Goal: Task Accomplishment & Management: Use online tool/utility

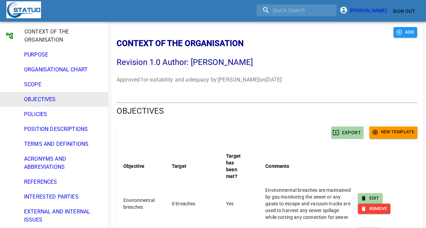
scroll to position [57, 0]
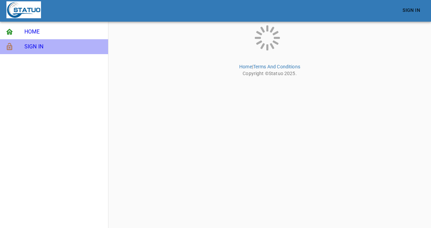
click at [35, 49] on span "SIGN IN" at bounding box center [63, 47] width 78 height 8
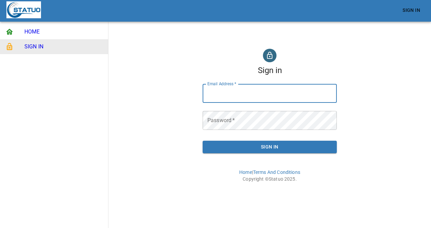
type input "[PERSON_NAME][EMAIL_ADDRESS][DOMAIN_NAME]"
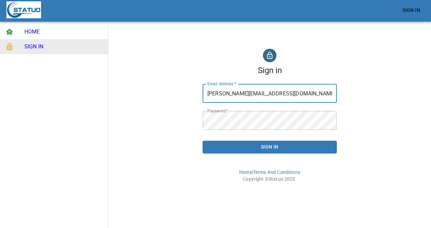
click at [248, 147] on span "Sign In" at bounding box center [269, 147] width 123 height 8
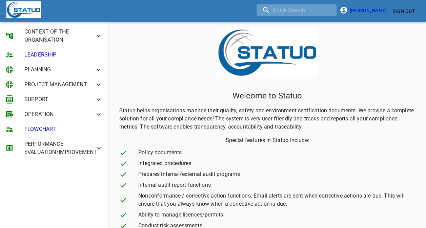
click at [305, 9] on input "search" at bounding box center [297, 10] width 80 height 12
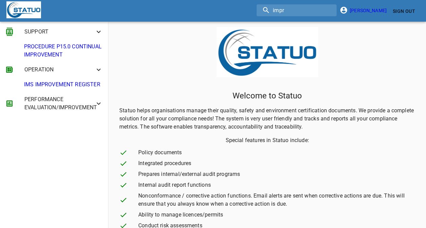
type input "impr"
click at [56, 86] on span "IMS IMPROVEMENT REGISTER" at bounding box center [63, 85] width 79 height 8
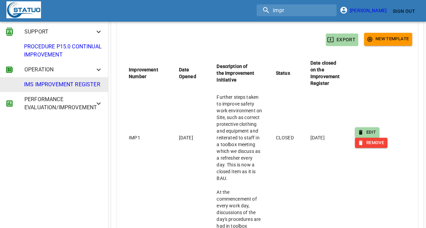
scroll to position [121, 0]
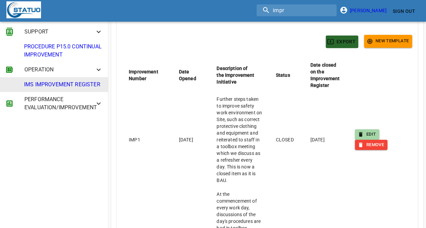
click at [342, 47] on button "EXPORT" at bounding box center [342, 42] width 33 height 13
click at [402, 14] on span "Sign Out" at bounding box center [404, 11] width 22 height 8
